Goal: Task Accomplishment & Management: Manage account settings

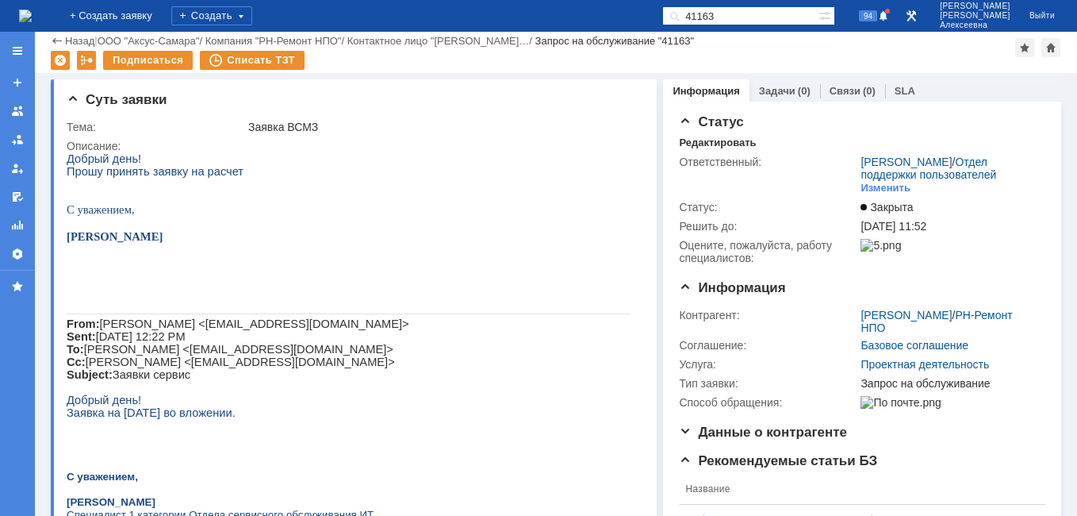
scroll to position [1600, 0]
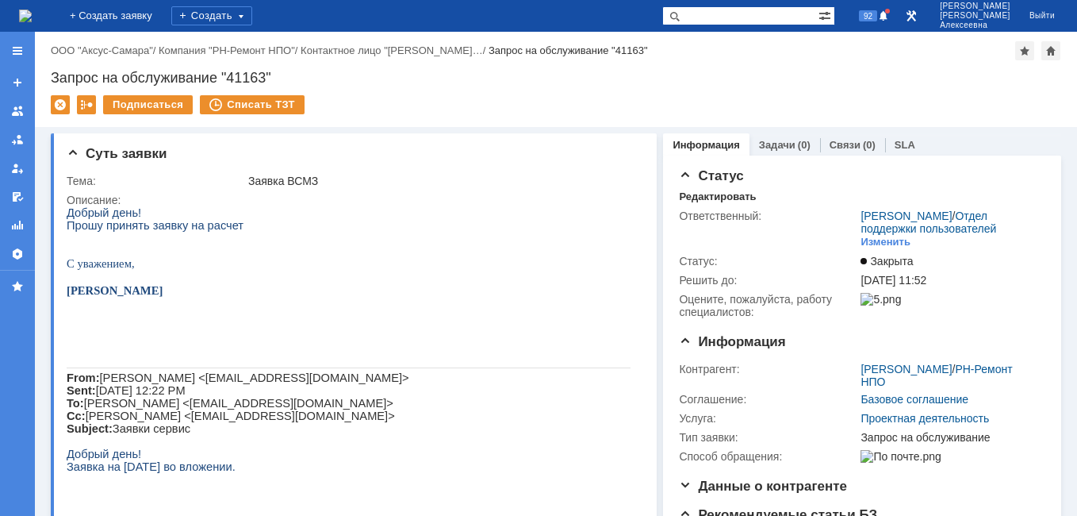
click at [32, 11] on img at bounding box center [25, 16] width 13 height 13
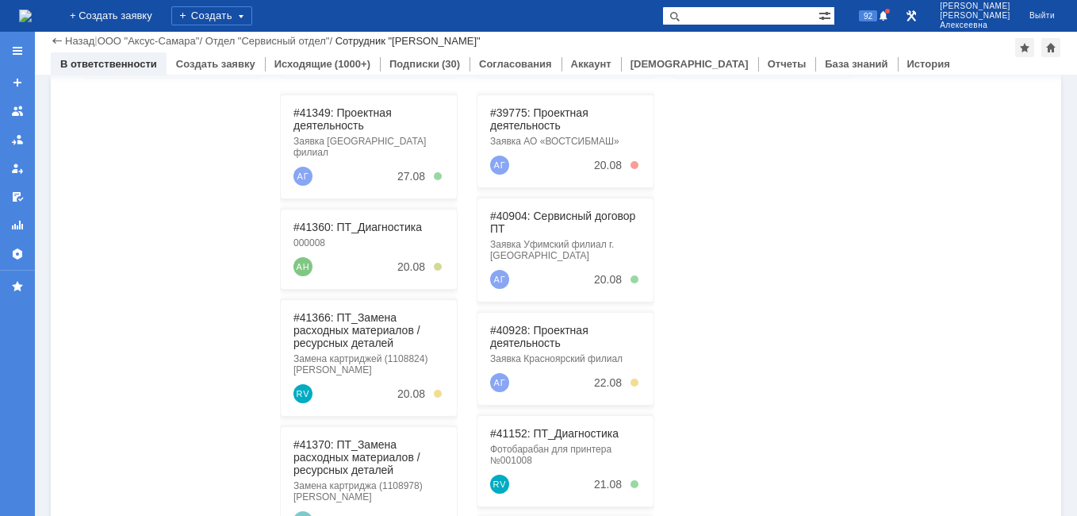
scroll to position [317, 0]
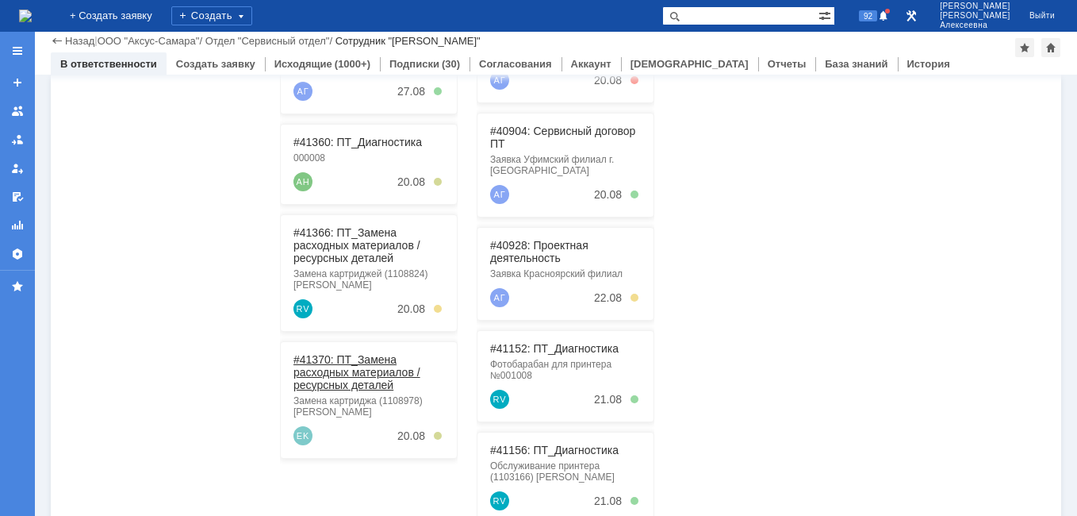
click at [333, 367] on link "#41370: ПТ_Замена расходных материалов / ресурсных деталей" at bounding box center [356, 372] width 127 height 38
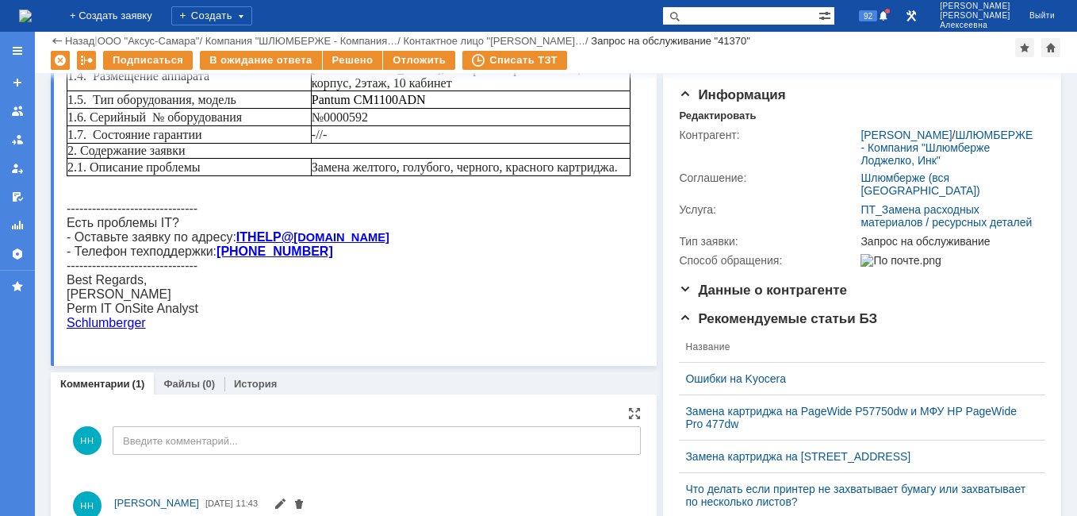
scroll to position [159, 0]
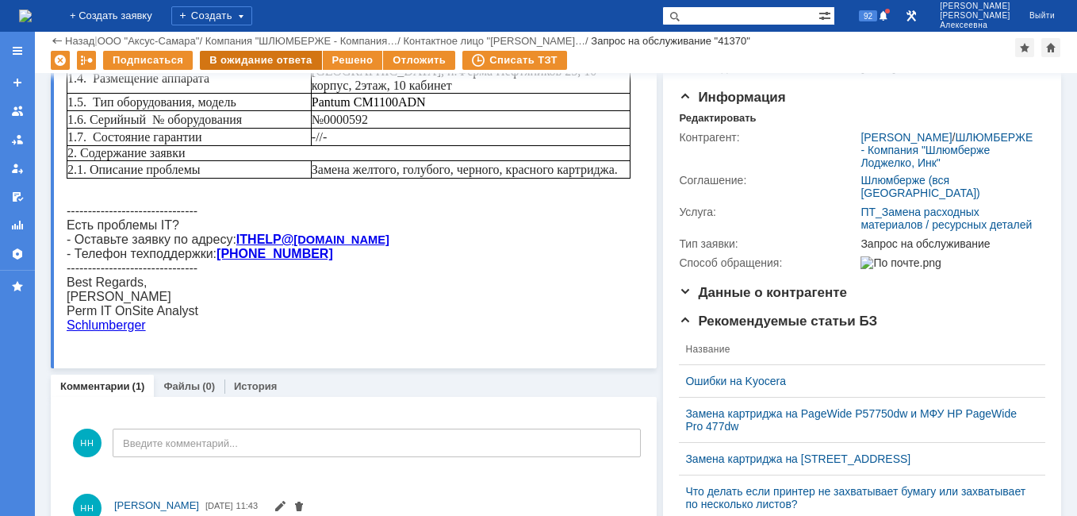
click at [226, 52] on div "В ожидание ответа" at bounding box center [260, 60] width 121 height 19
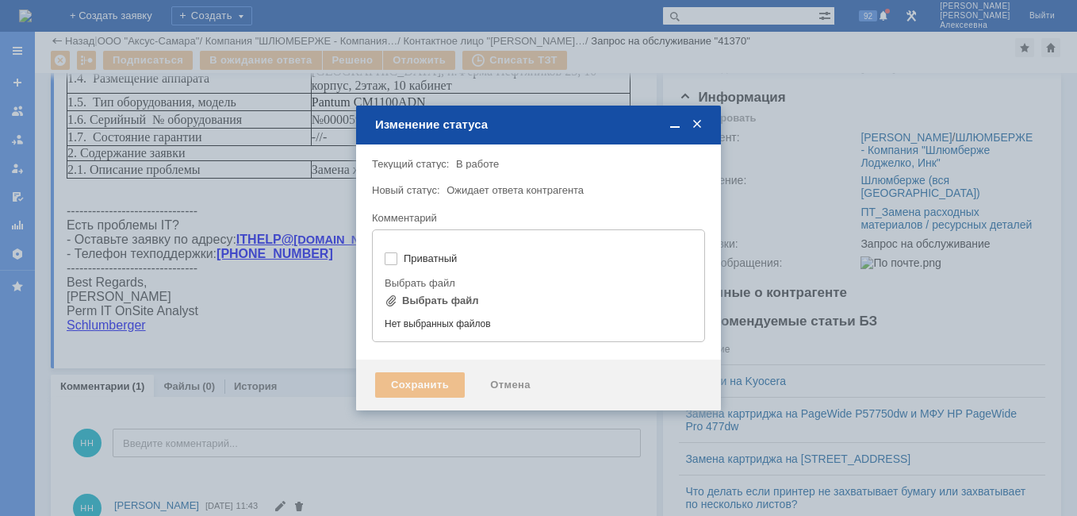
type input "[не указано]"
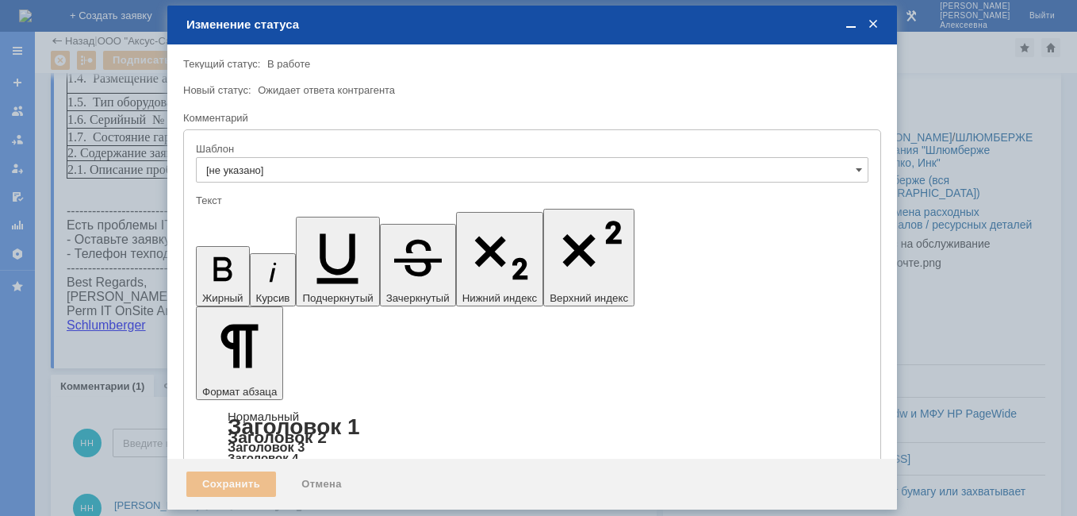
scroll to position [0, 0]
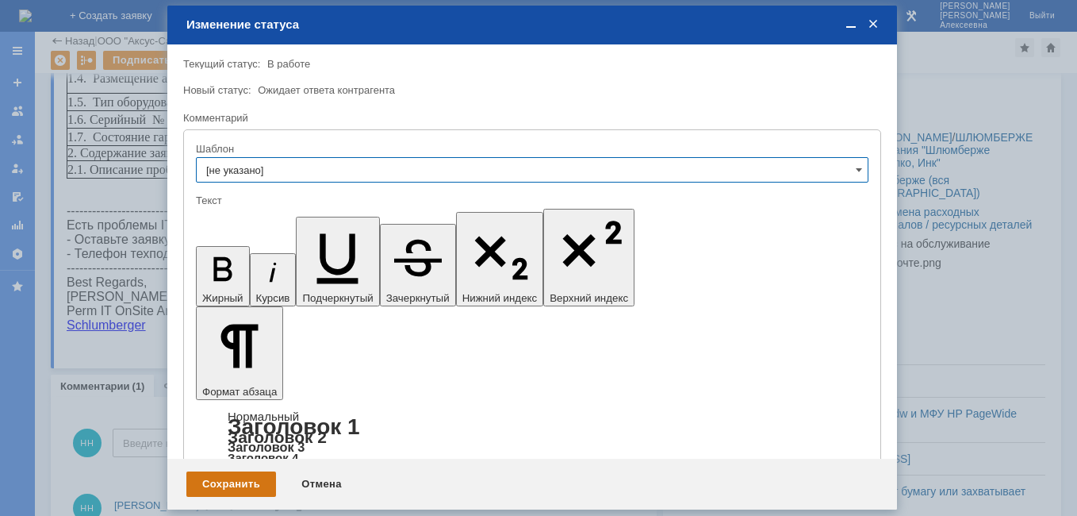
click at [243, 483] on div "Сохранить" at bounding box center [231, 483] width 90 height 25
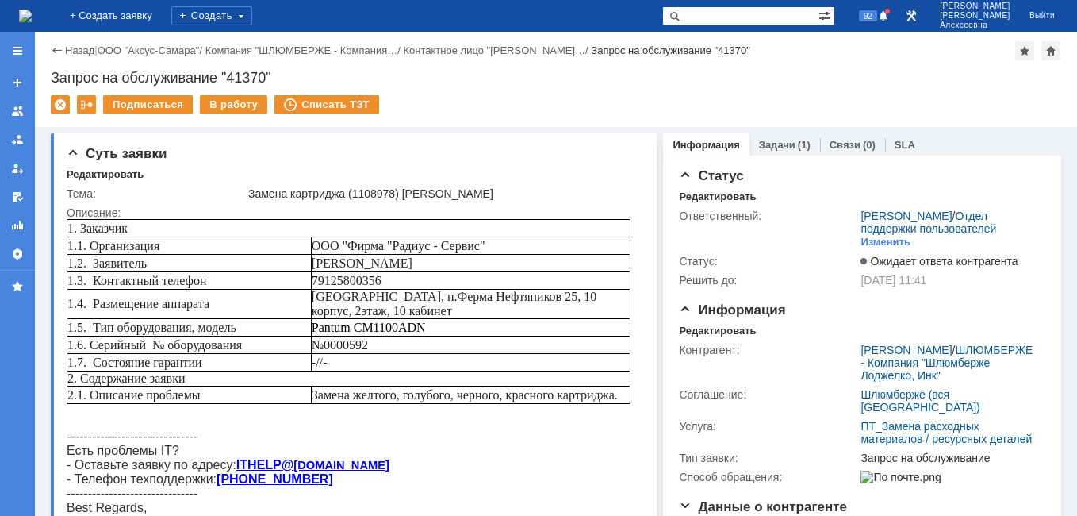
click at [32, 16] on img at bounding box center [25, 16] width 13 height 13
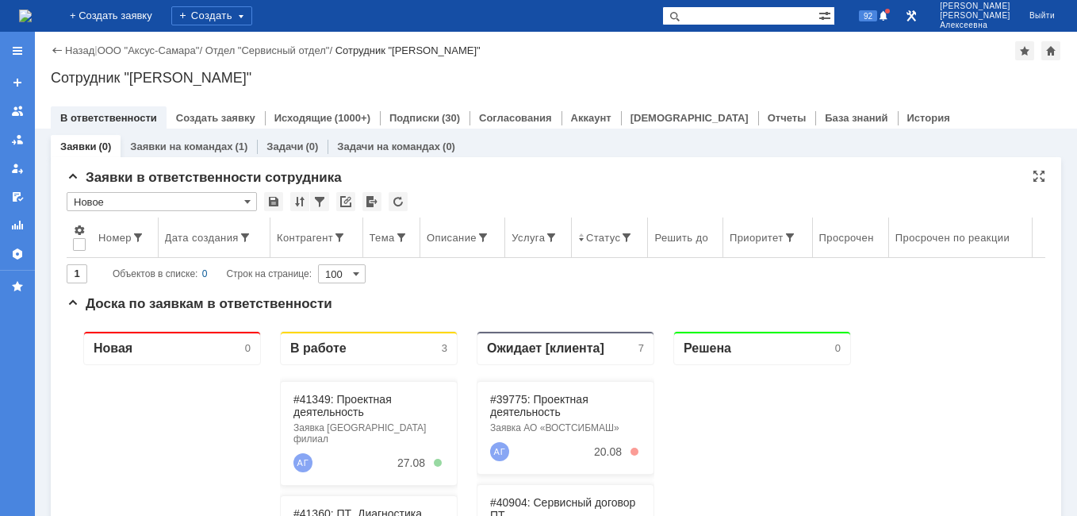
scroll to position [238, 0]
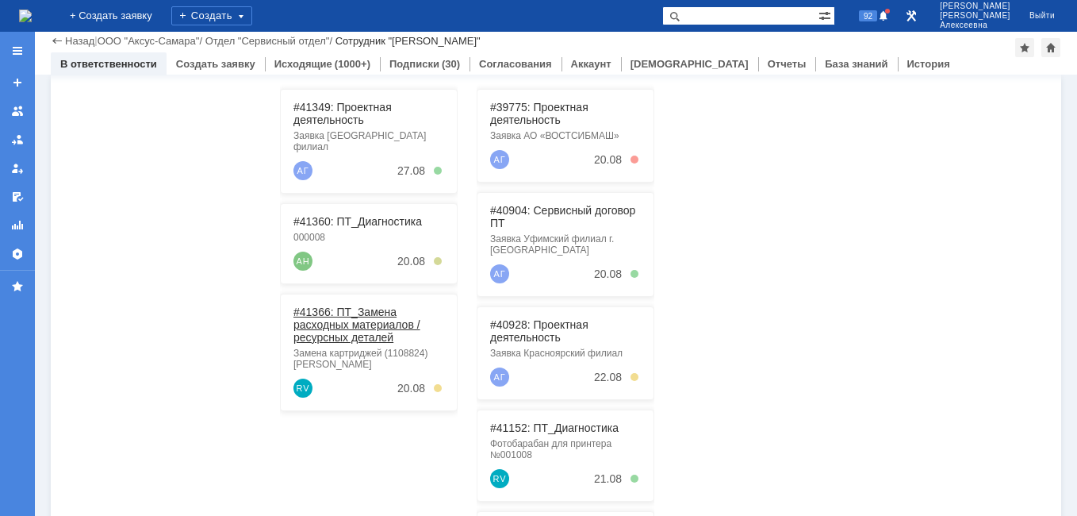
click at [350, 311] on link "#41366: ПТ_Замена расходных материалов / ресурсных деталей" at bounding box center [356, 324] width 127 height 38
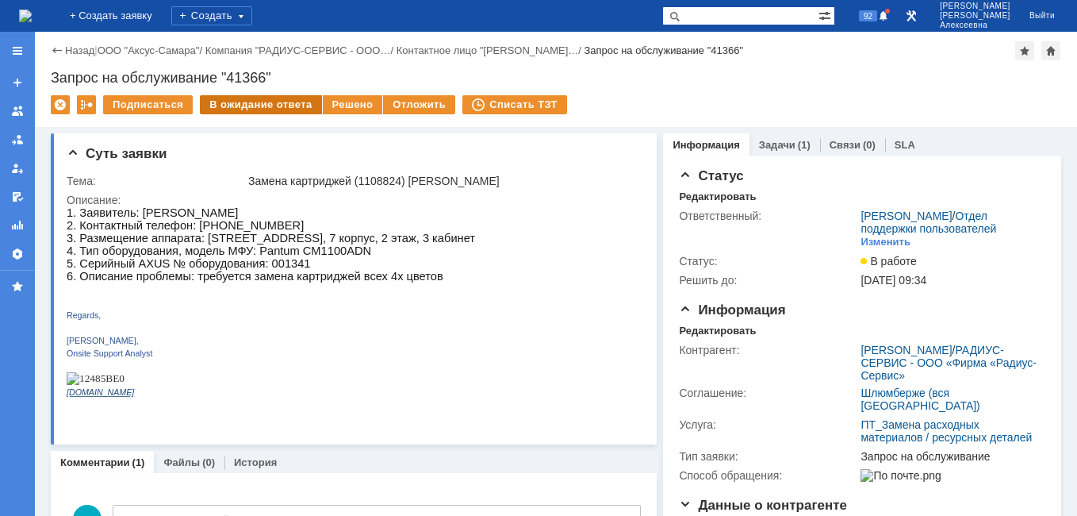
click at [238, 109] on div "В ожидание ответа" at bounding box center [260, 104] width 121 height 19
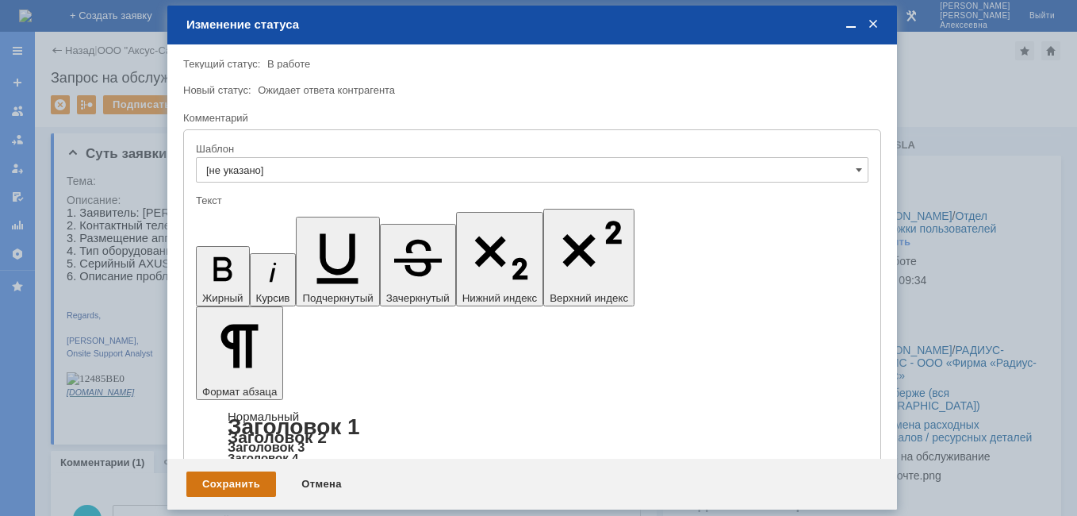
click at [233, 484] on div "Сохранить" at bounding box center [231, 483] width 90 height 25
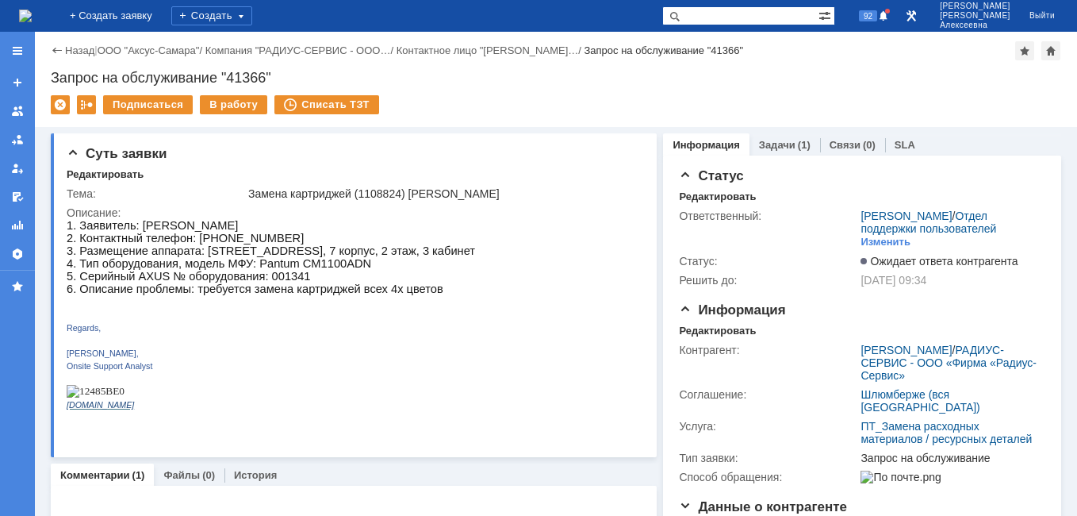
click at [32, 17] on img at bounding box center [25, 16] width 13 height 13
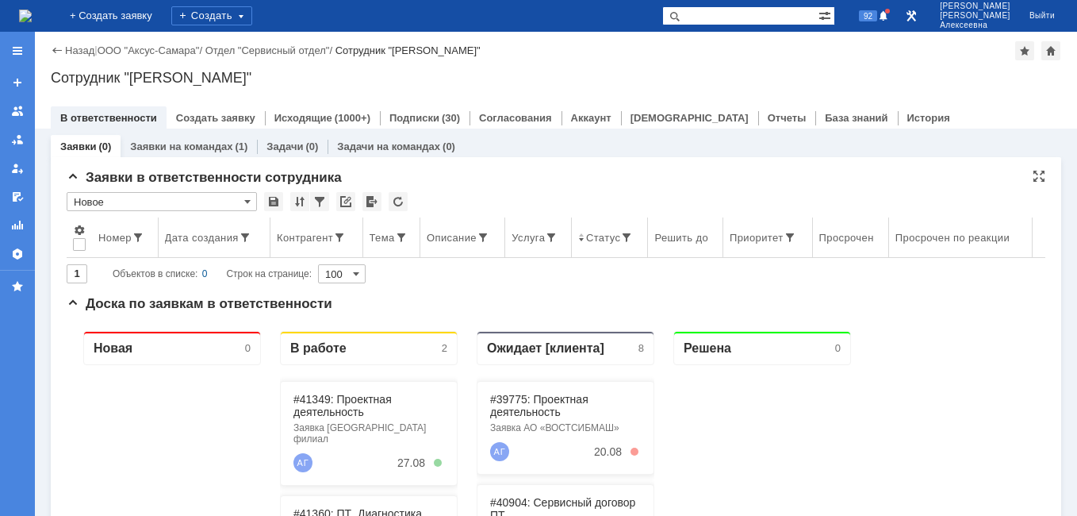
scroll to position [238, 0]
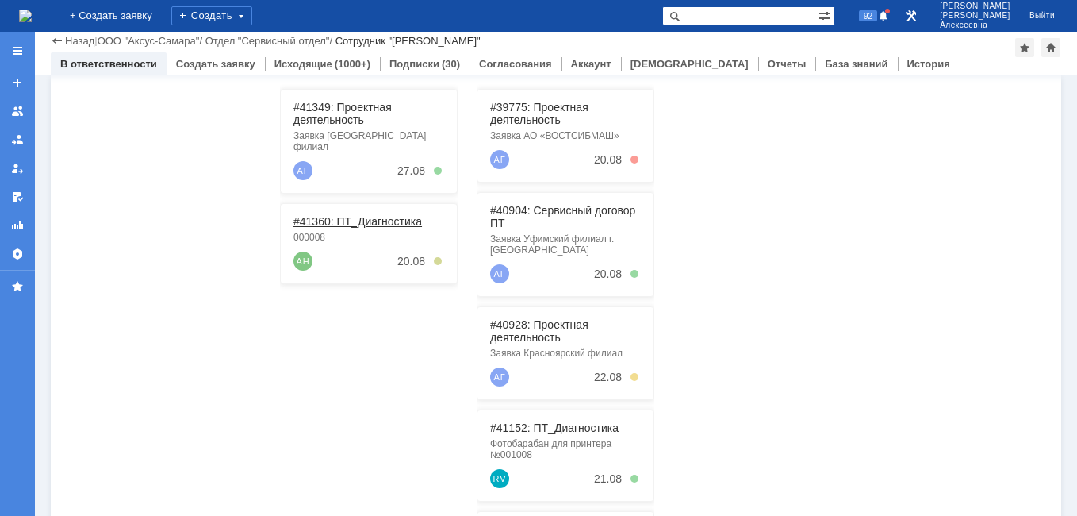
click at [354, 215] on link "#41360: ПТ_Диагностика" at bounding box center [357, 221] width 129 height 13
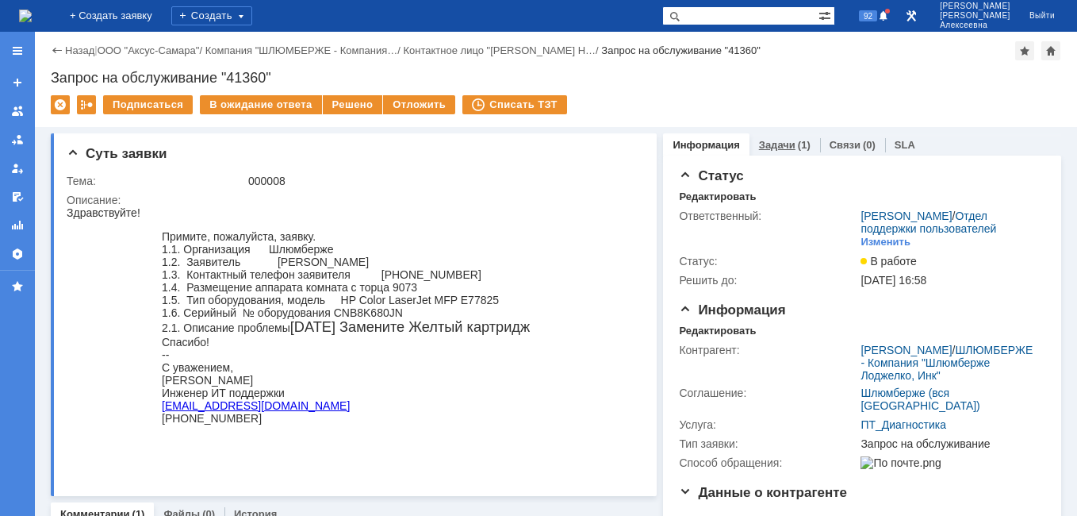
click at [762, 141] on link "Задачи" at bounding box center [777, 145] width 36 height 12
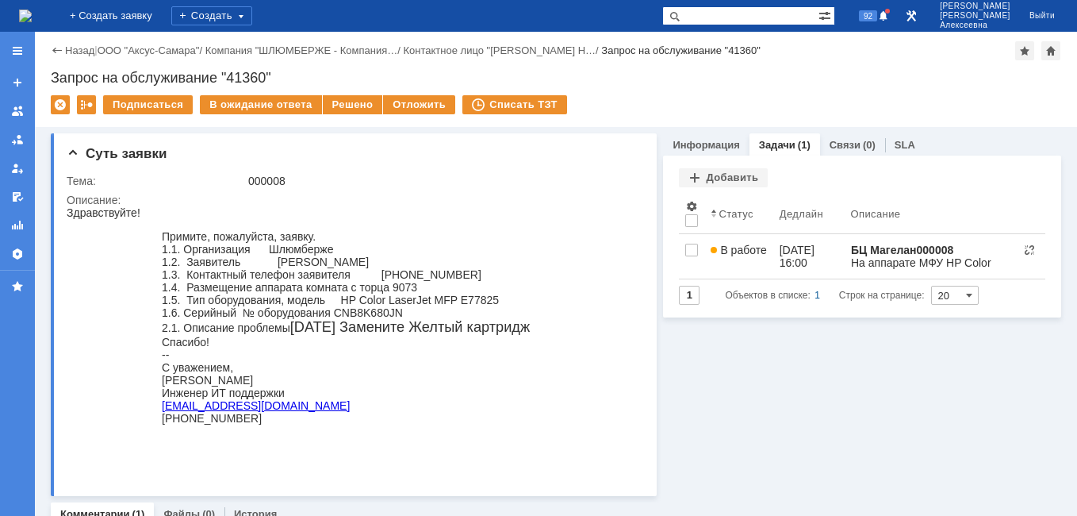
click at [31, 19] on img at bounding box center [25, 16] width 13 height 13
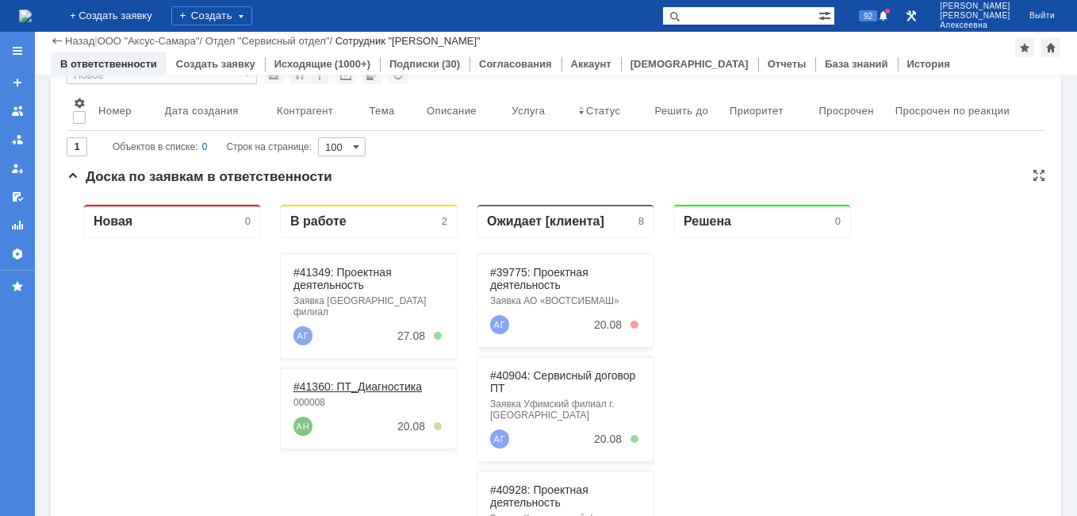
scroll to position [159, 0]
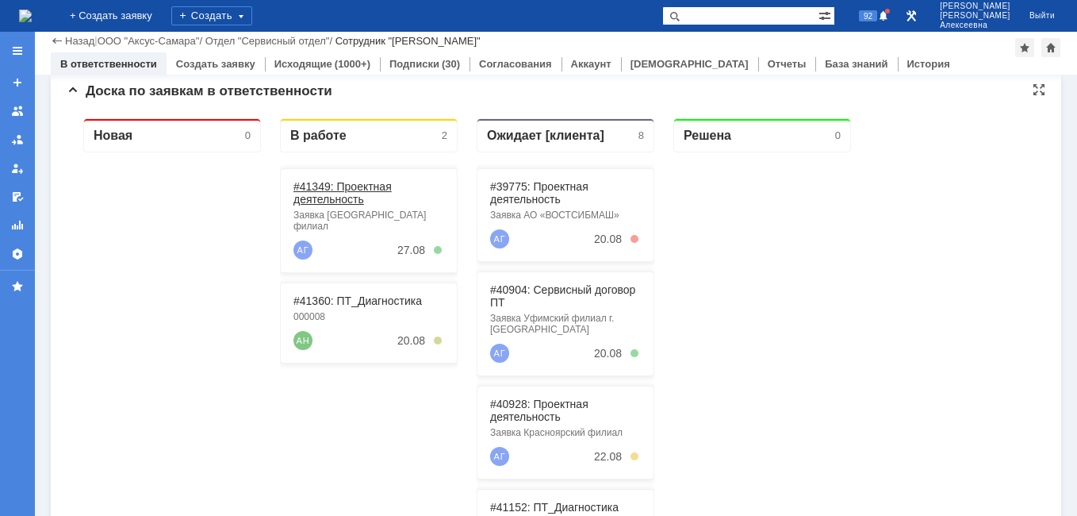
click at [334, 188] on link "#41349: Проектная деятельность" at bounding box center [342, 192] width 98 height 25
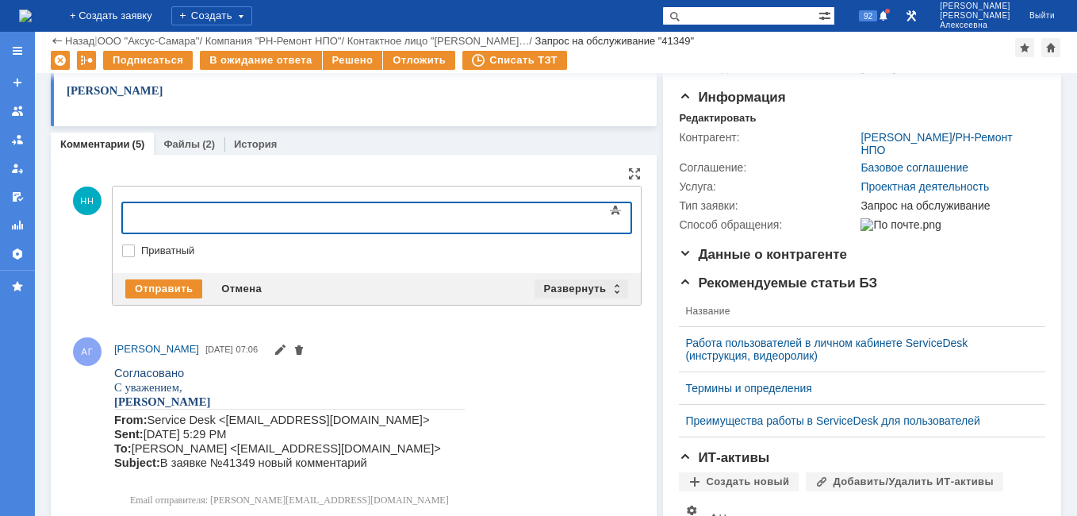
click at [609, 287] on div "Развернуть" at bounding box center [582, 288] width 94 height 19
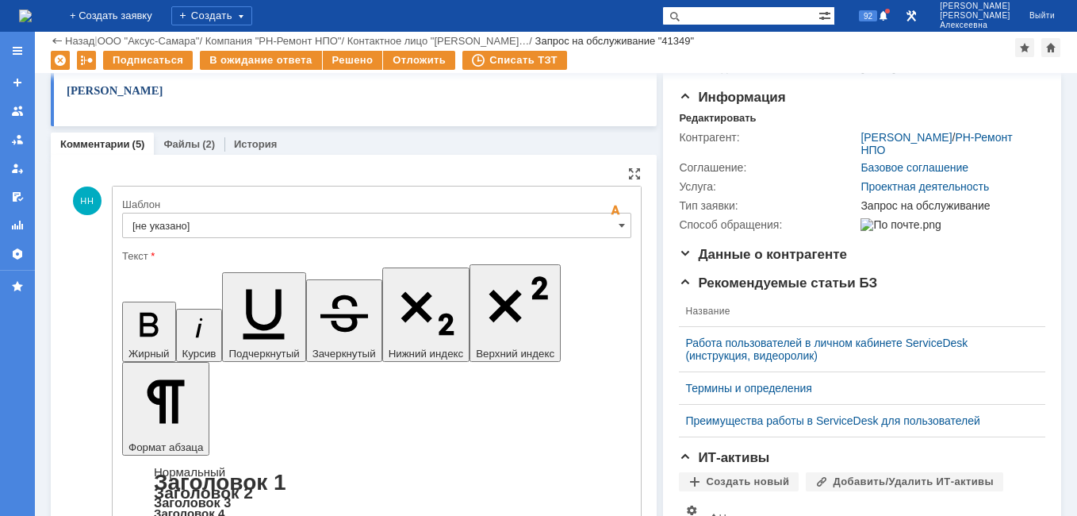
click at [612, 219] on input "[не указано]" at bounding box center [376, 225] width 509 height 25
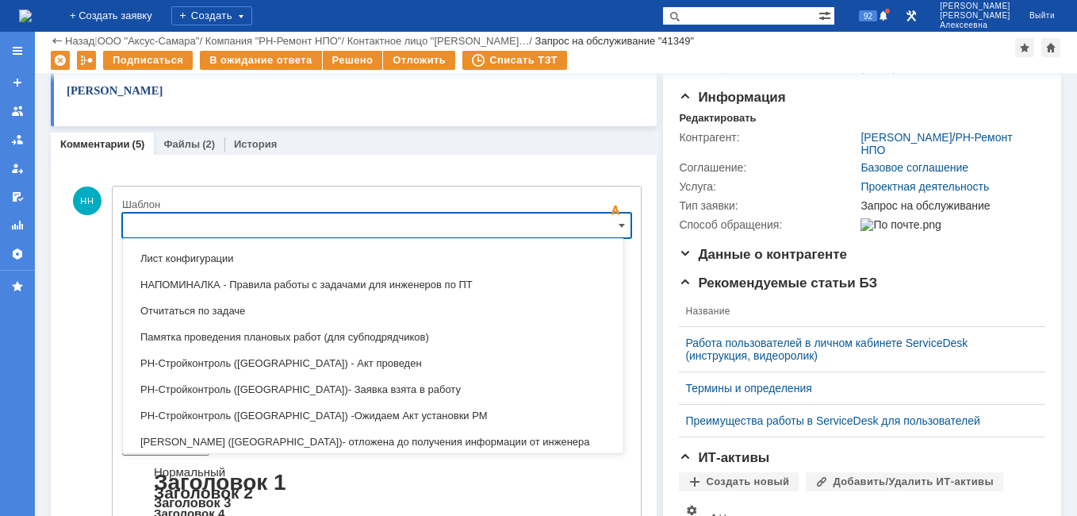
scroll to position [1068, 0]
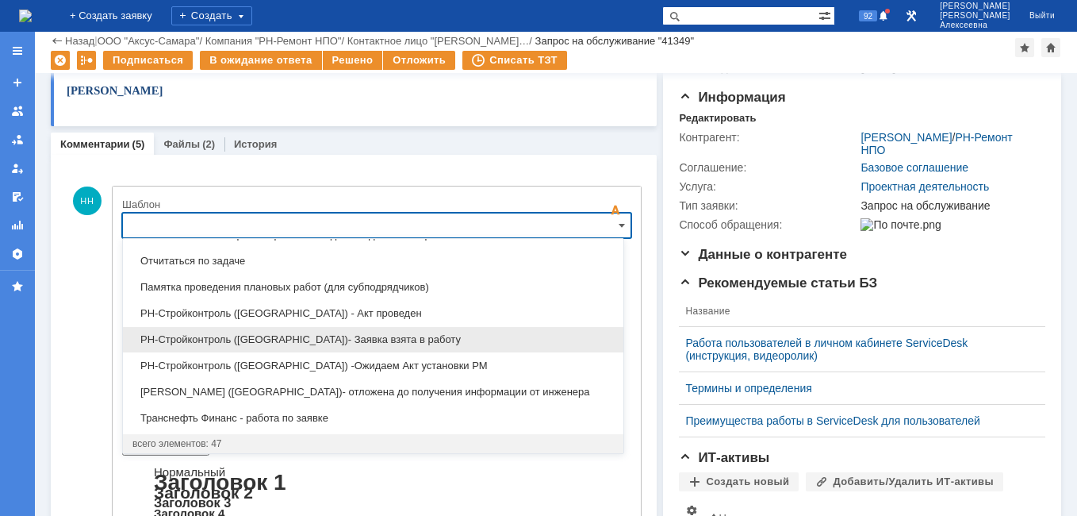
click at [327, 337] on span "РН-Стройконтроль (Уфа)- Заявка взята в работу" at bounding box center [372, 339] width 481 height 13
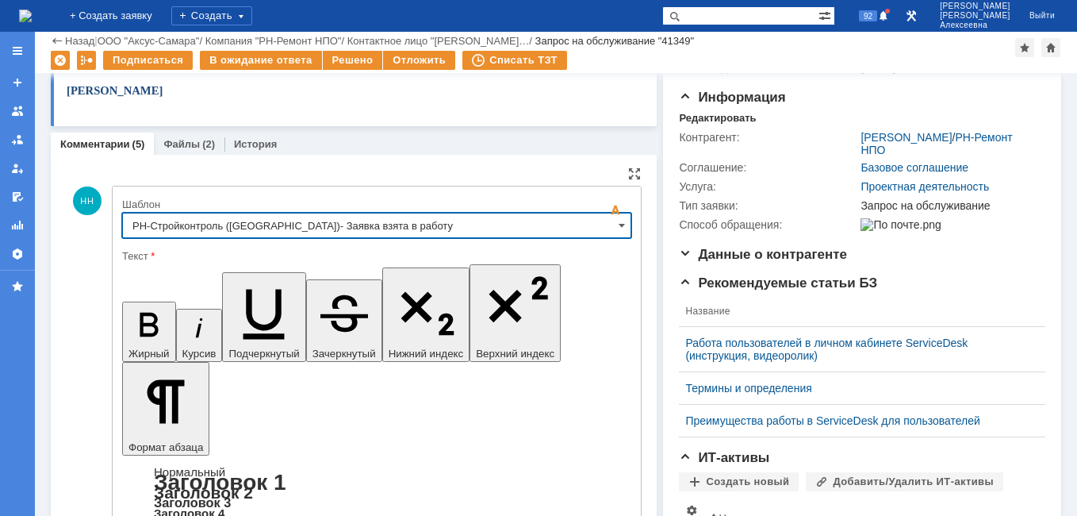
click at [604, 222] on input "РН-Стройконтроль (Уфа)- Заявка взята в работу" at bounding box center [376, 225] width 509 height 25
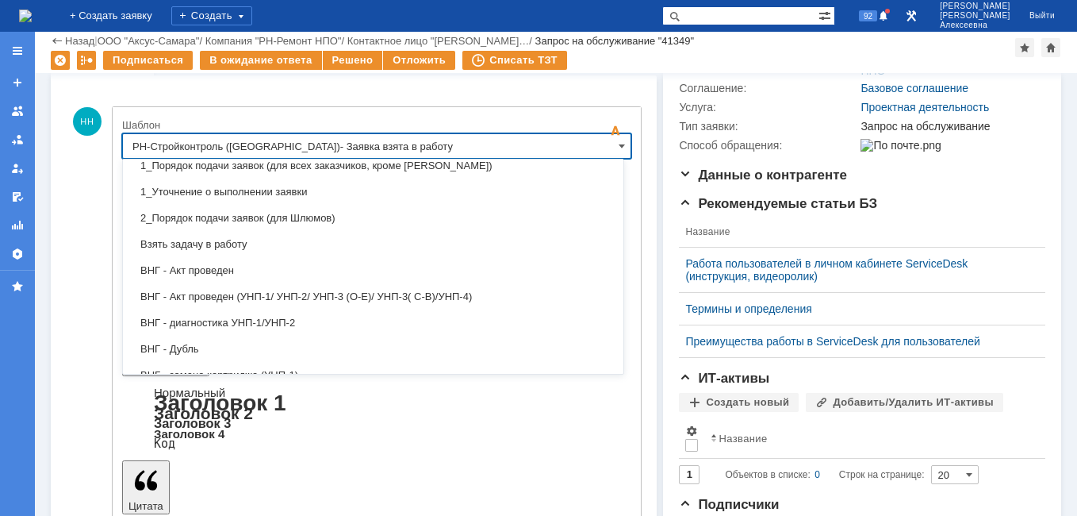
scroll to position [0, 0]
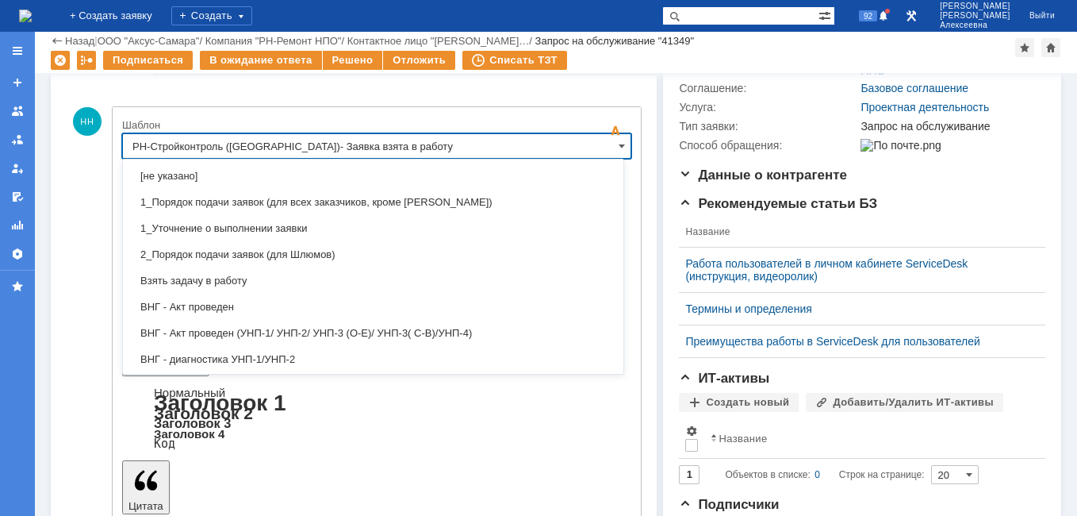
click at [615, 60] on div "Подписаться В ожидание ответа Решено Отложить Списать ТЗТ" at bounding box center [533, 63] width 965 height 24
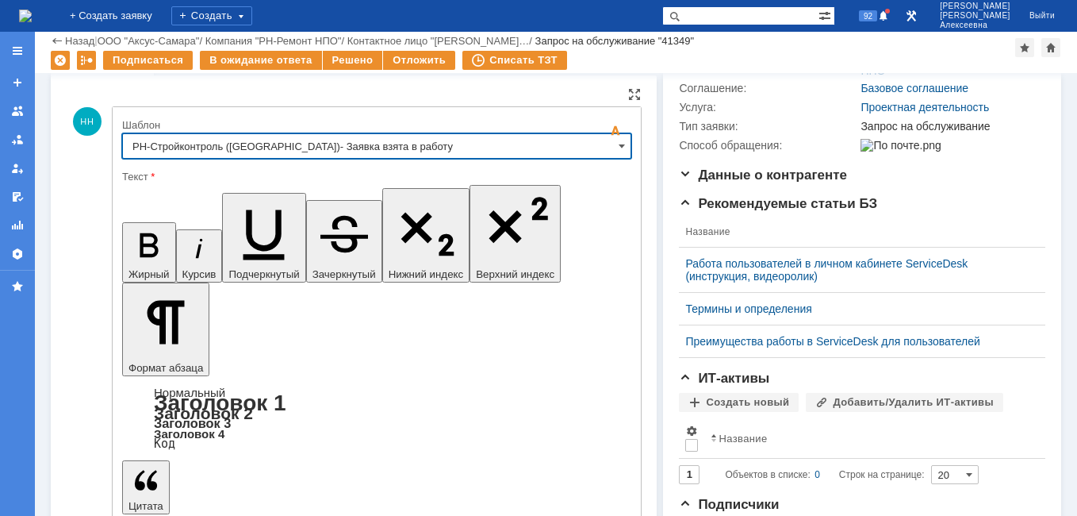
click at [607, 144] on input "РН-Стройконтроль (Уфа)- Заявка взята в работу" at bounding box center [376, 145] width 509 height 25
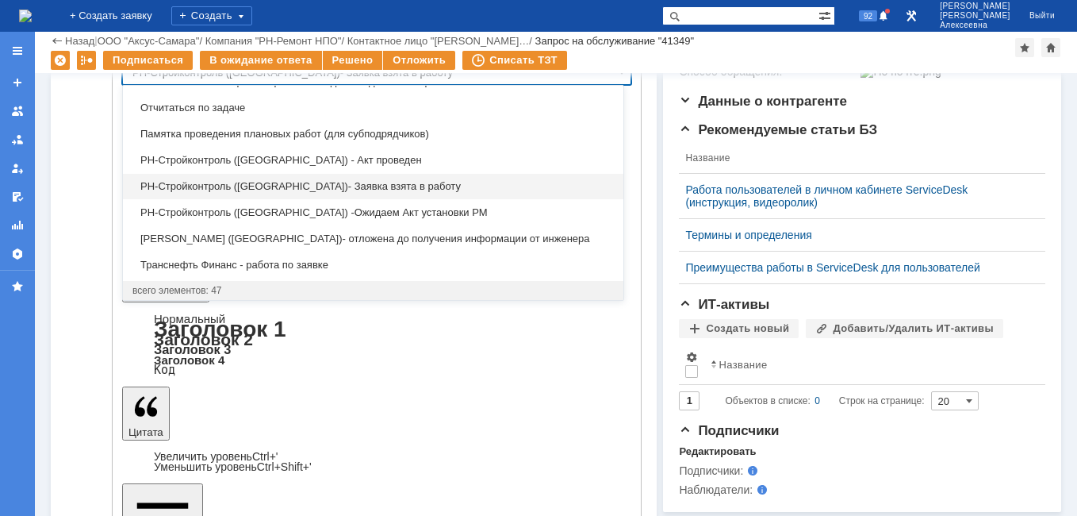
scroll to position [238, 0]
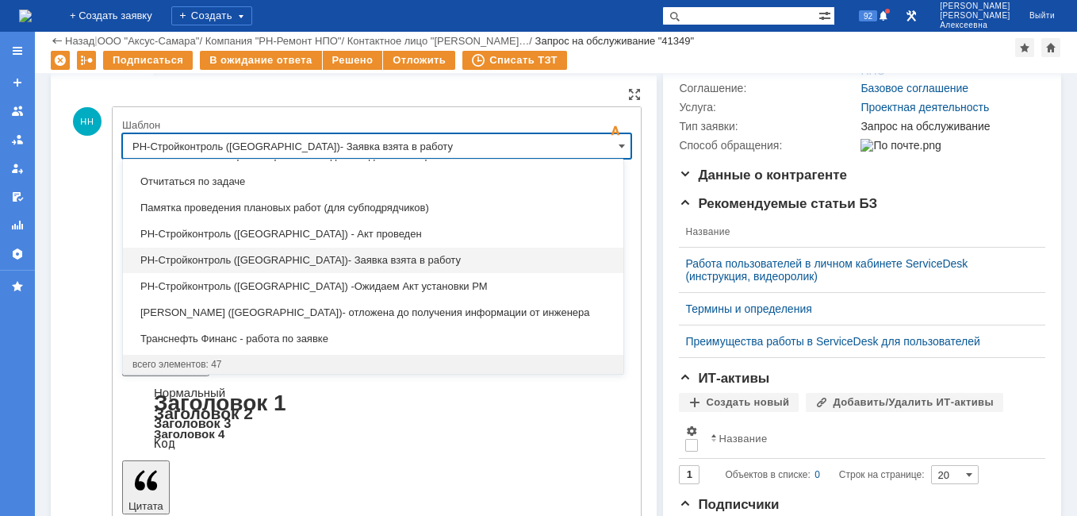
click at [607, 151] on input "РН-Стройконтроль (Уфа)- Заявка взята в работу" at bounding box center [376, 145] width 509 height 25
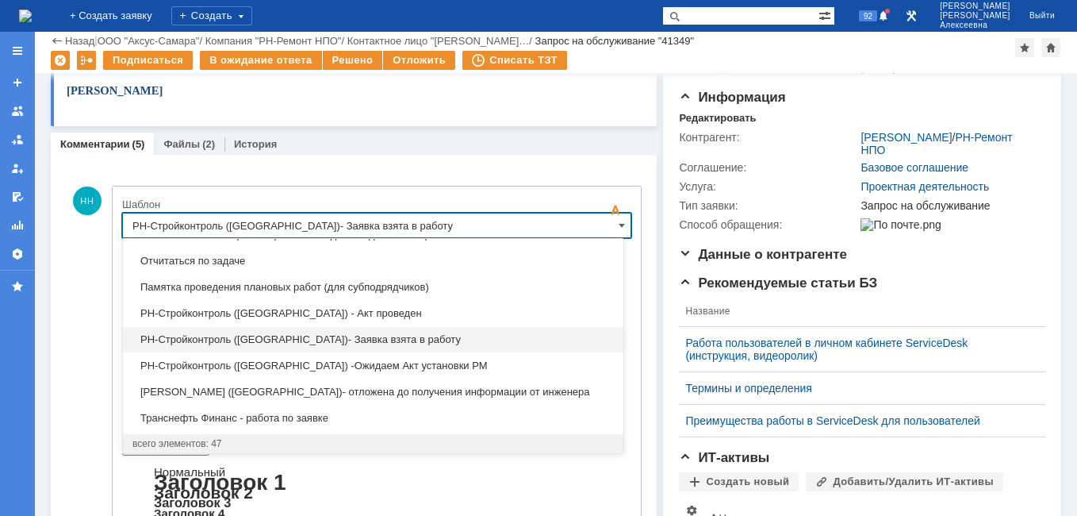
scroll to position [909, 0]
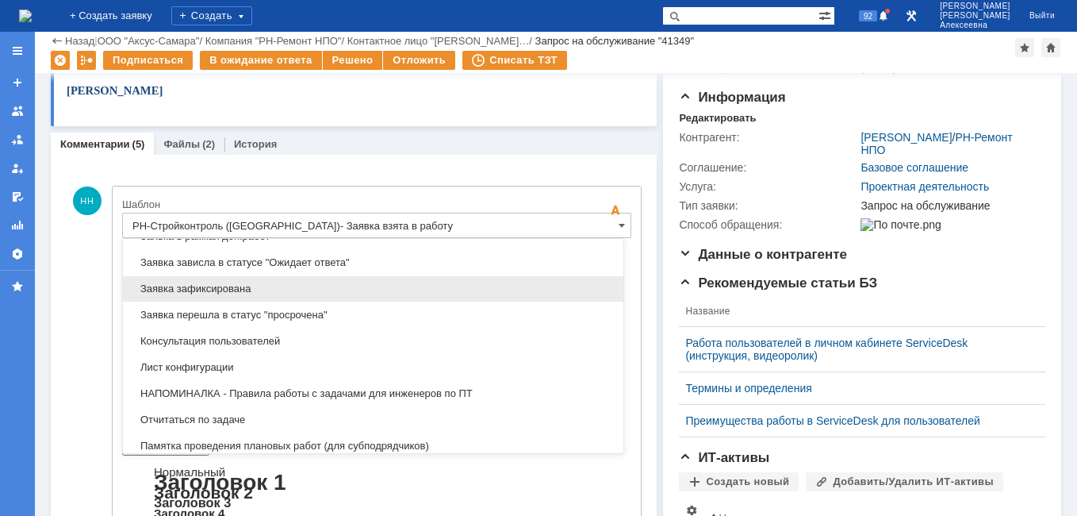
click at [221, 286] on span "Заявка зафиксирована" at bounding box center [372, 288] width 481 height 13
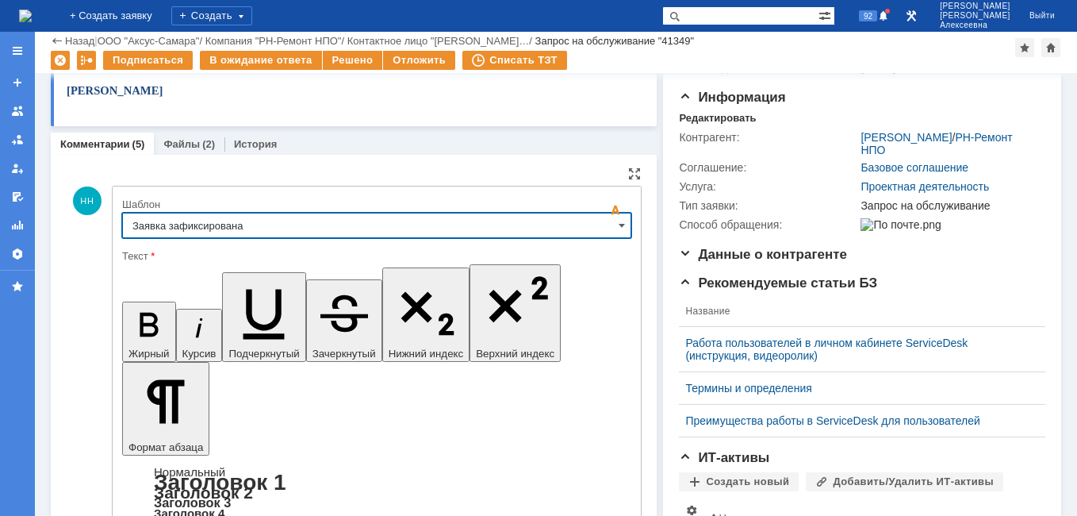
type input "Заявка зафиксирована"
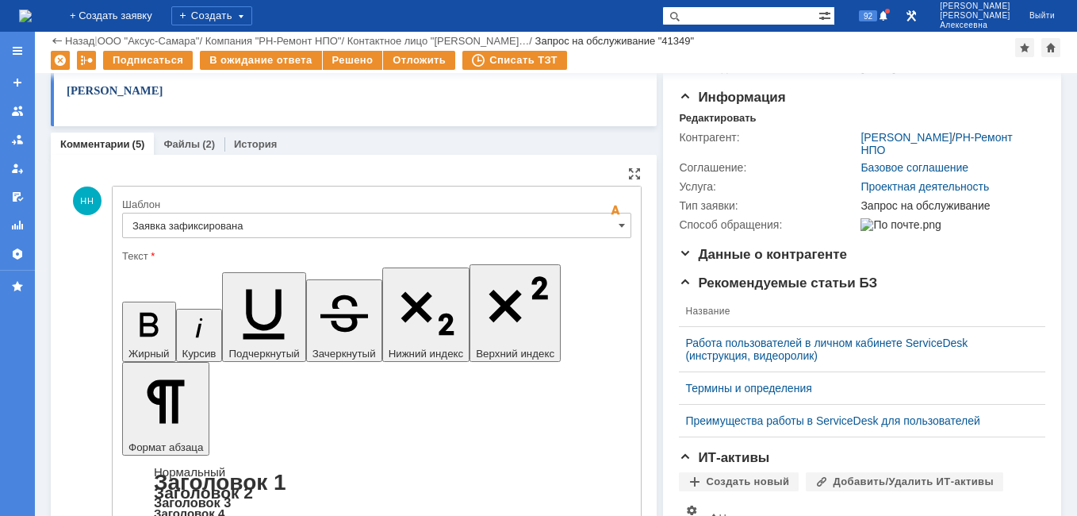
drag, startPoint x: 467, startPoint y: 3913, endPoint x: 149, endPoint y: 3898, distance: 318.4
click at [772, 13] on input "text" at bounding box center [740, 15] width 156 height 19
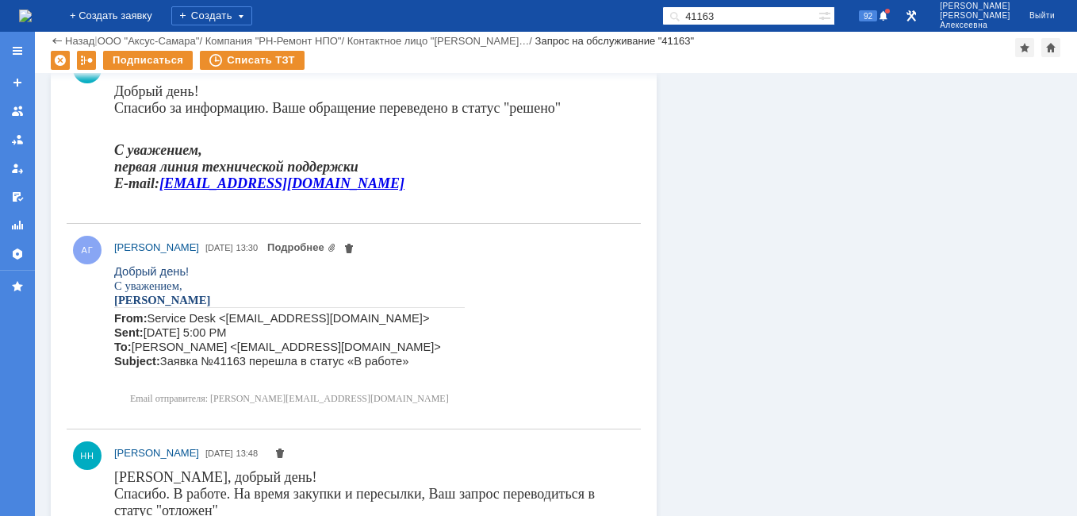
scroll to position [1031, 0]
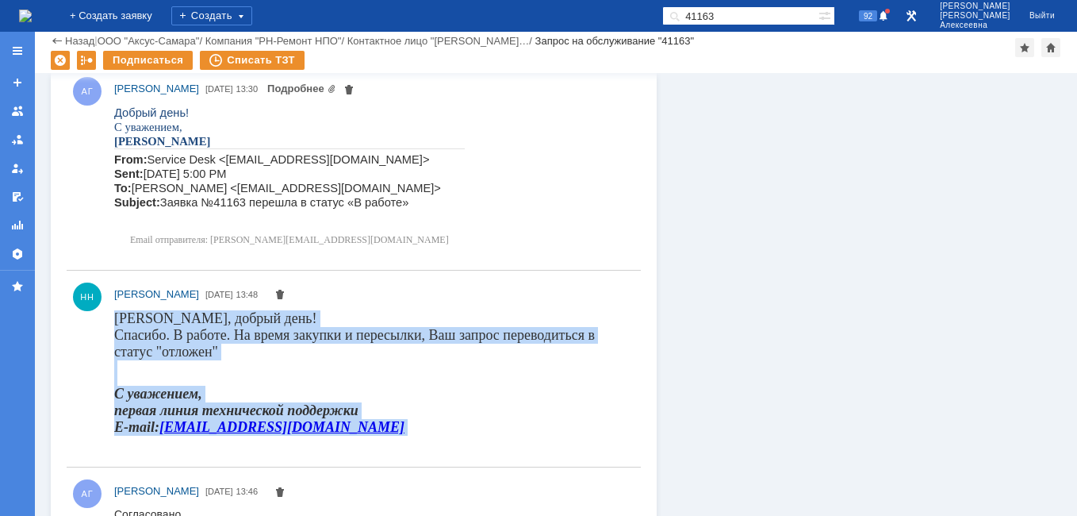
drag, startPoint x: 286, startPoint y: 435, endPoint x: 115, endPoint y: 318, distance: 207.3
click at [115, 318] on body "Галина, добрый день! Спасибо. В работе. На время закупки и пересылки, Ваш запро…" at bounding box center [370, 379] width 512 height 138
drag, startPoint x: 115, startPoint y: 318, endPoint x: 162, endPoint y: 329, distance: 48.1
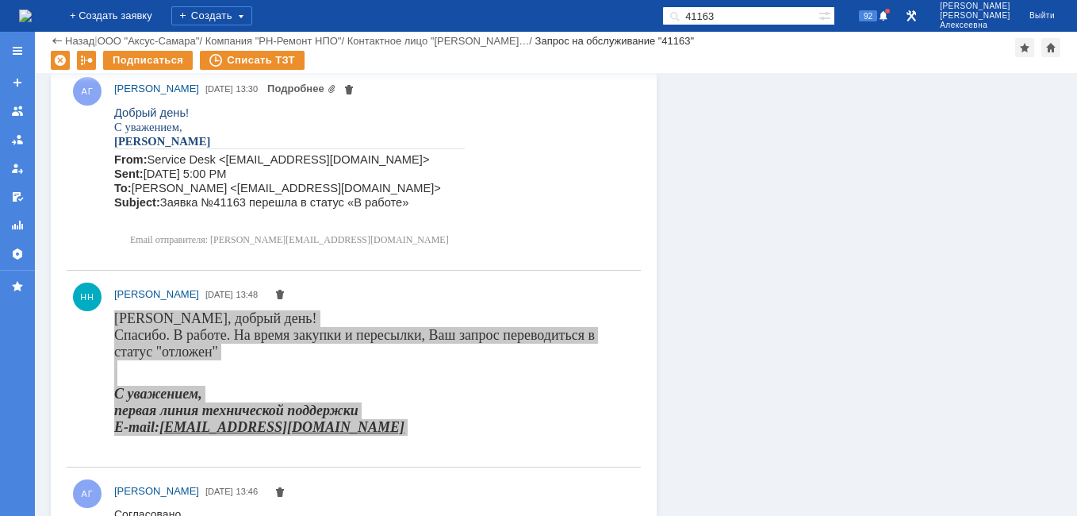
click at [758, 13] on input "41163" at bounding box center [740, 15] width 156 height 19
click at [757, 13] on input "41163" at bounding box center [740, 15] width 156 height 19
click at [767, 10] on input "41163" at bounding box center [740, 15] width 156 height 19
type input "41349"
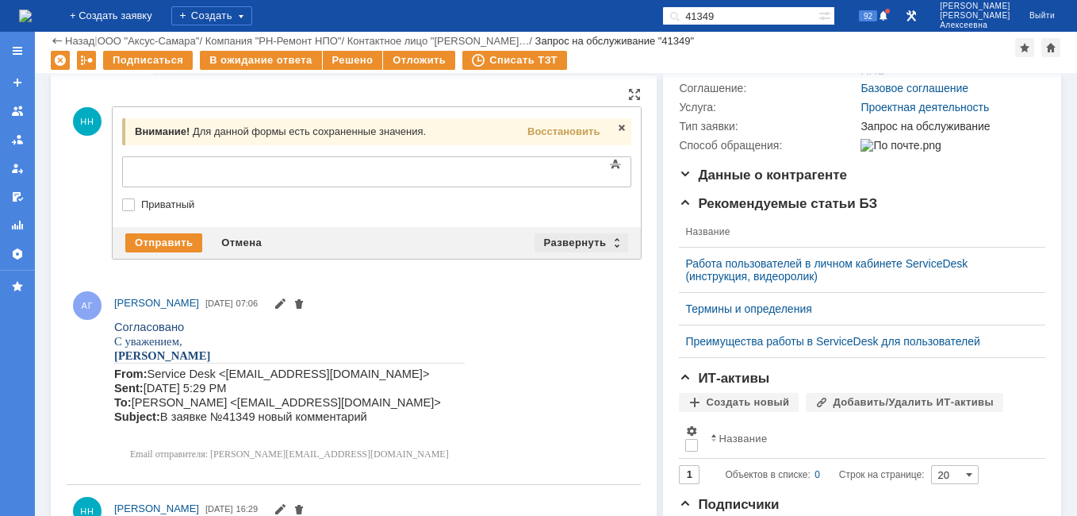
click at [606, 238] on div "Развернуть" at bounding box center [582, 242] width 94 height 19
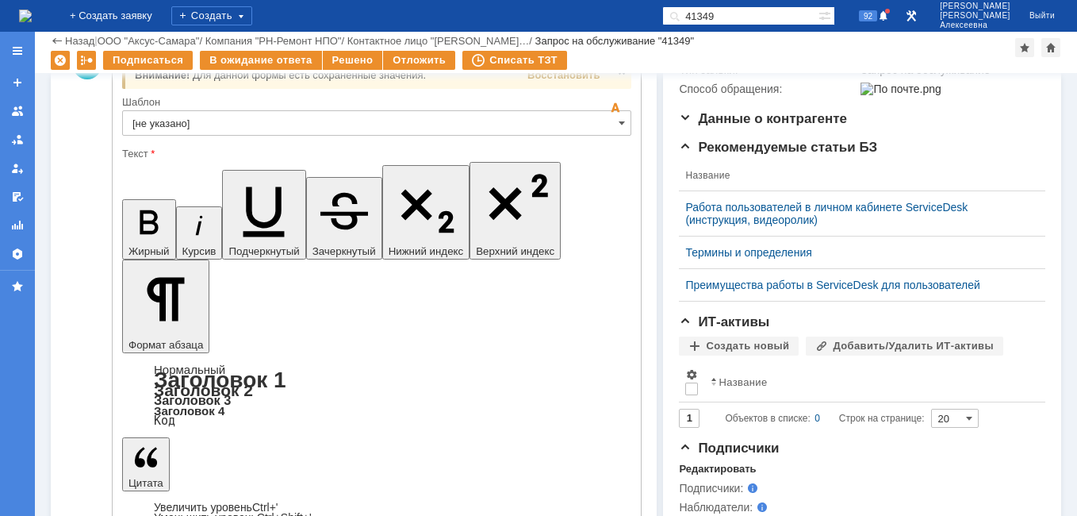
scroll to position [317, 0]
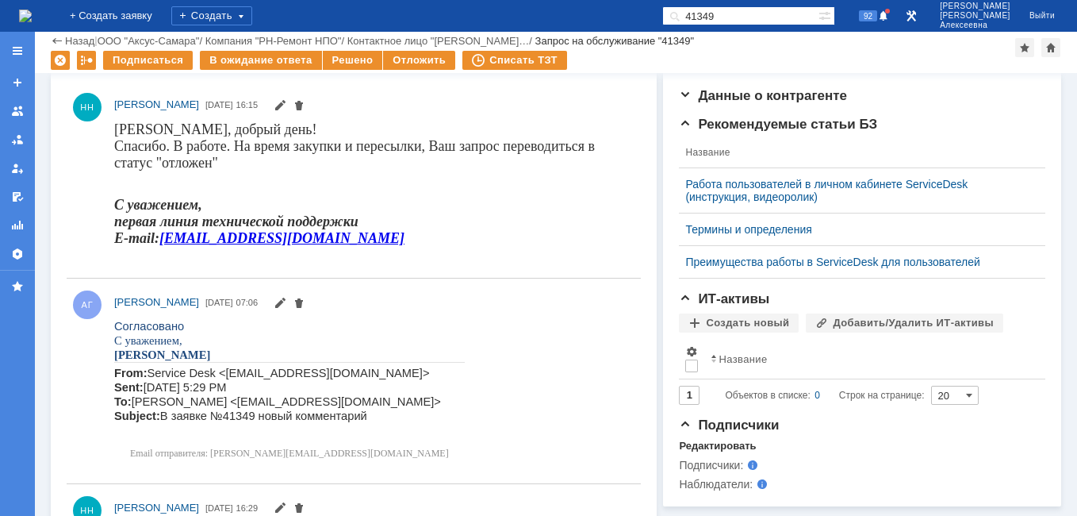
scroll to position [0, 0]
click at [416, 56] on div "Отложить" at bounding box center [419, 60] width 72 height 19
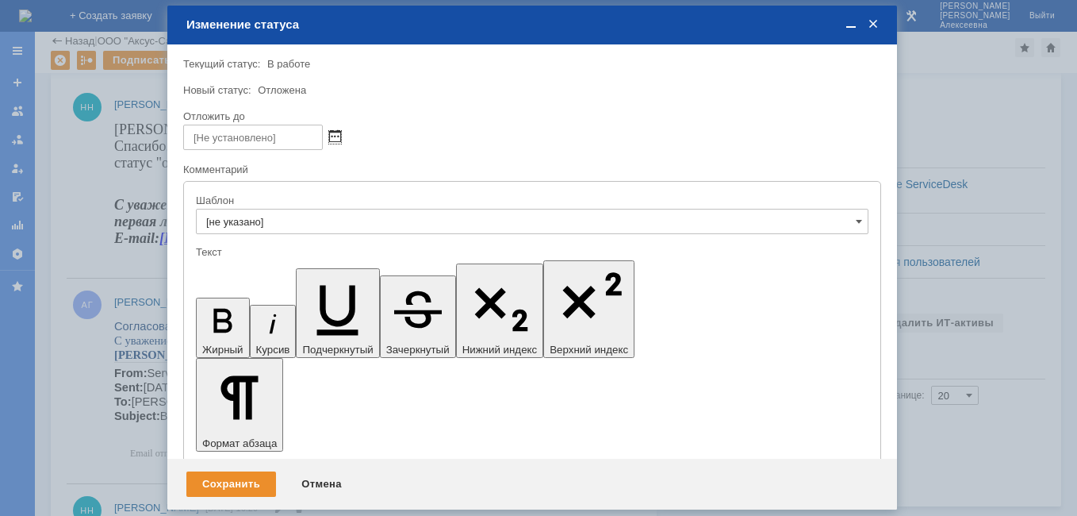
click at [332, 132] on span at bounding box center [335, 137] width 12 height 13
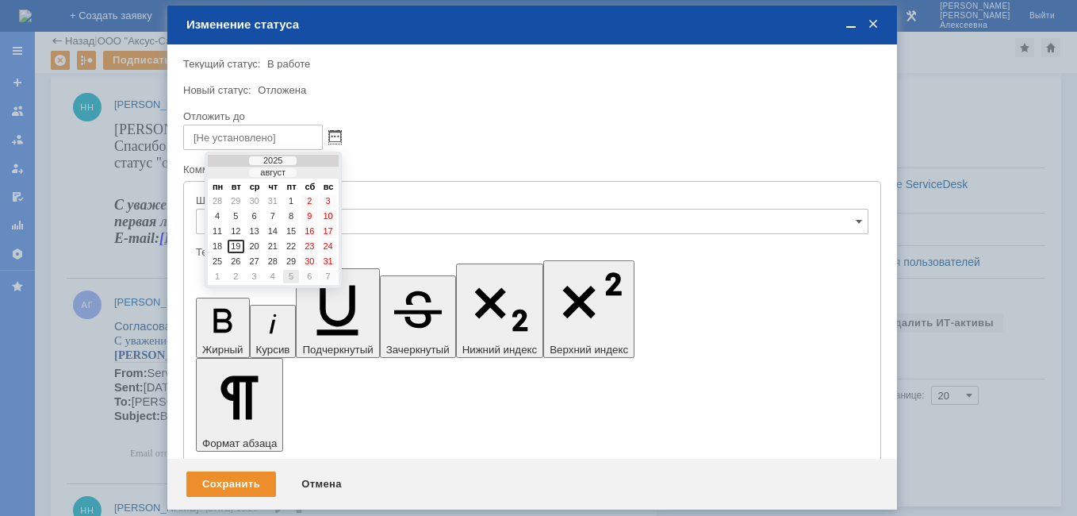
click at [288, 275] on div "5" at bounding box center [291, 276] width 16 height 13
type input "05.09.2025 16:15"
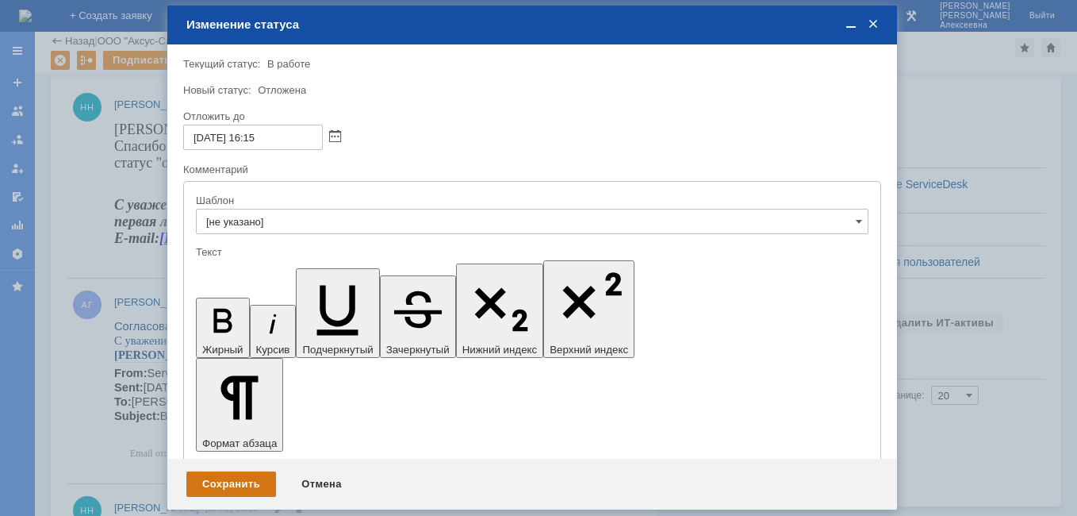
click at [232, 487] on div "Сохранить" at bounding box center [231, 483] width 90 height 25
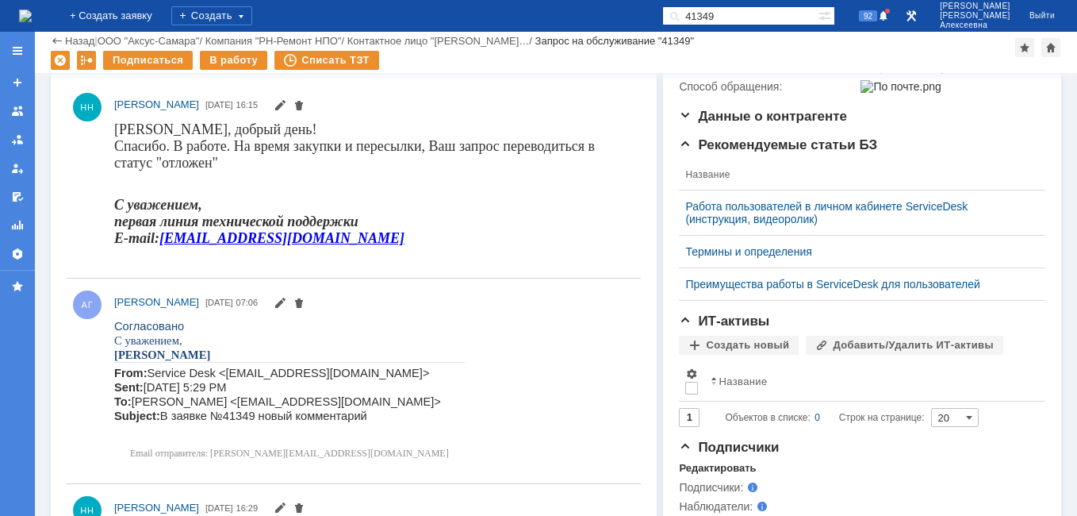
click at [32, 10] on img at bounding box center [25, 16] width 13 height 13
